Goal: Find specific page/section: Find specific page/section

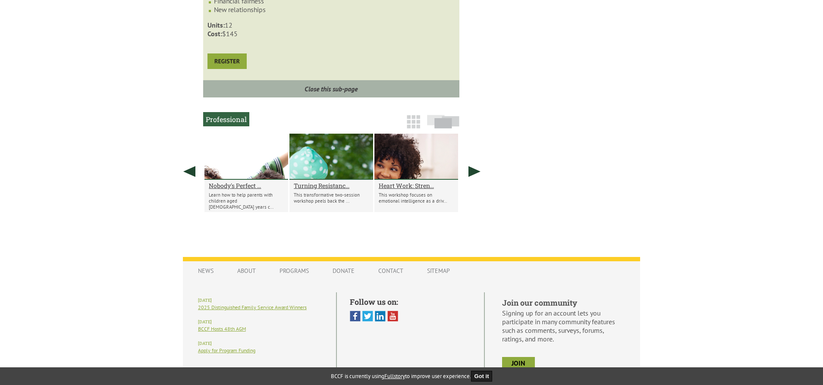
scroll to position [663, 0]
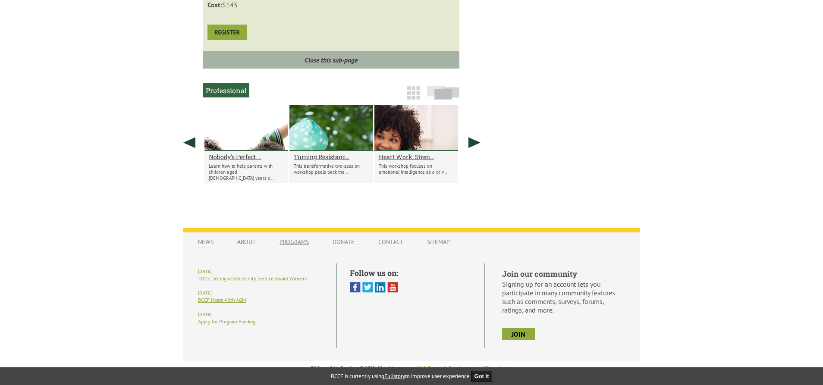
click at [291, 244] on link "Programs" at bounding box center [294, 242] width 47 height 16
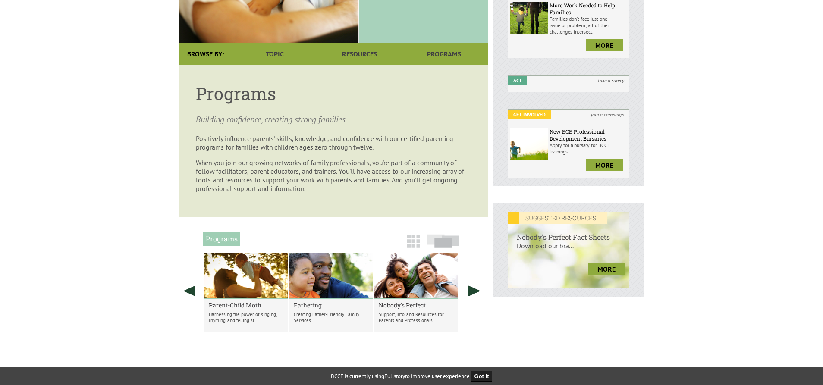
scroll to position [173, 0]
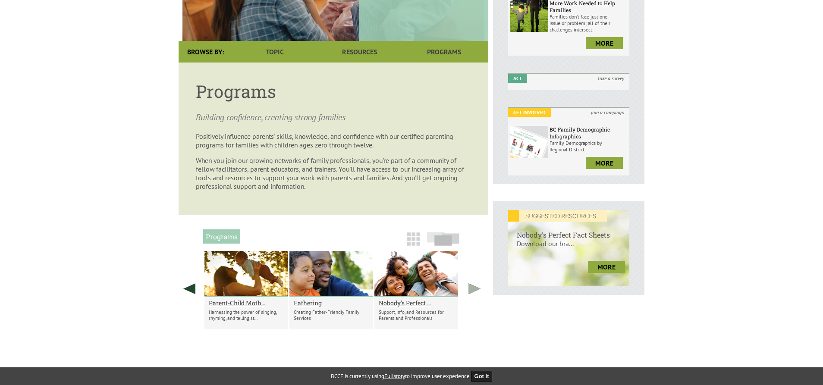
click at [469, 291] on link at bounding box center [475, 288] width 22 height 75
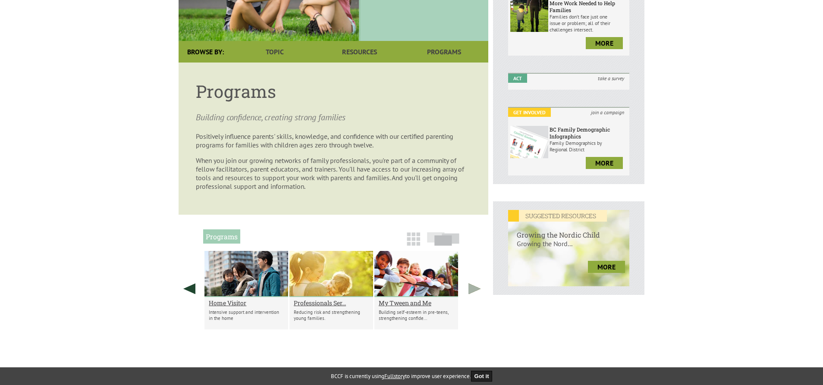
click at [469, 291] on link at bounding box center [475, 288] width 22 height 75
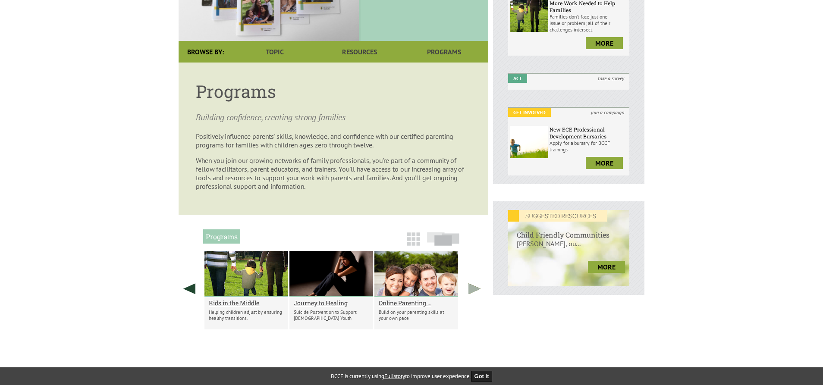
click at [469, 291] on link at bounding box center [475, 288] width 22 height 75
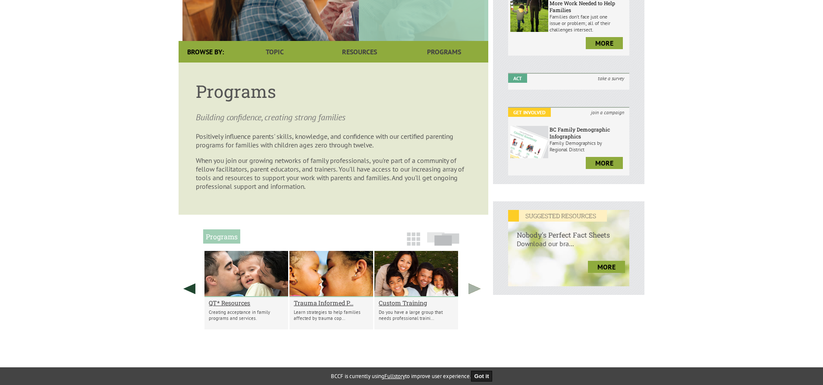
click at [469, 292] on link at bounding box center [475, 288] width 22 height 75
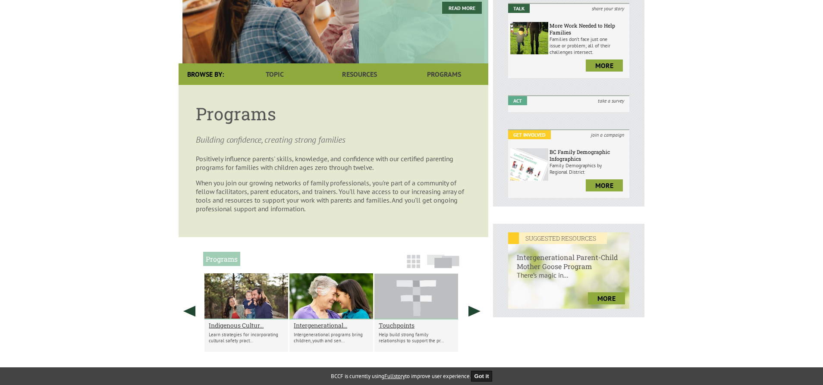
scroll to position [146, 0]
